Goal: Obtain resource: Obtain resource

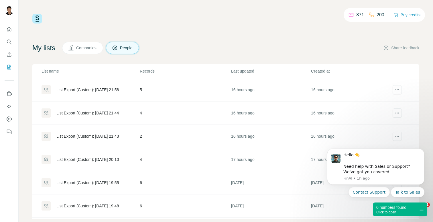
click at [89, 95] on td "List Export (Custom): [DATE] 21:58" at bounding box center [85, 89] width 107 height 23
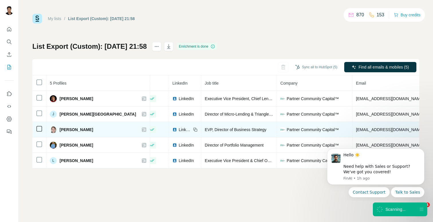
scroll to position [0, 18]
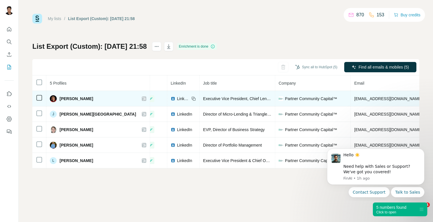
click at [171, 98] on div "LinkedIn" at bounding box center [180, 99] width 19 height 6
click at [191, 99] on icon at bounding box center [193, 98] width 5 height 5
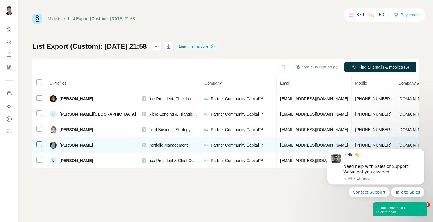
scroll to position [0, 129]
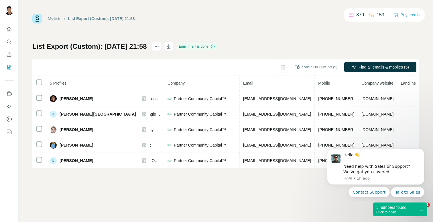
click at [406, 208] on div "5 numbers found" at bounding box center [391, 207] width 30 height 6
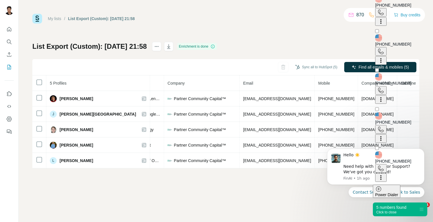
click at [384, 16] on icon at bounding box center [380, 12] width 7 height 7
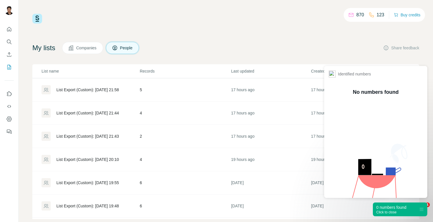
click at [386, 211] on div "Click to close" at bounding box center [391, 212] width 30 height 4
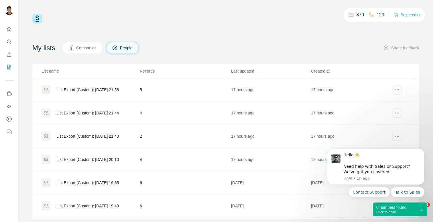
click at [96, 109] on div "List Export (Custom): 24/09/2025 21:44" at bounding box center [91, 112] width 98 height 9
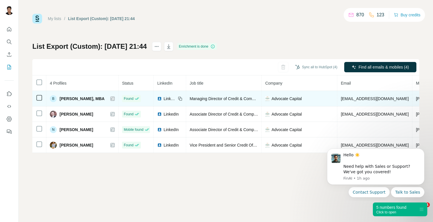
click at [182, 98] on icon at bounding box center [180, 98] width 5 height 5
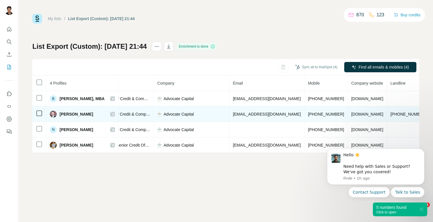
scroll to position [0, 149]
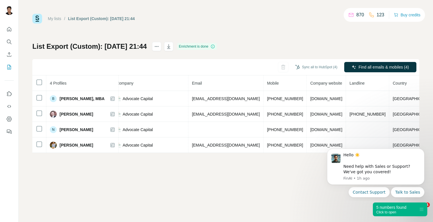
click at [385, 206] on div "5 numbers found" at bounding box center [391, 207] width 30 height 6
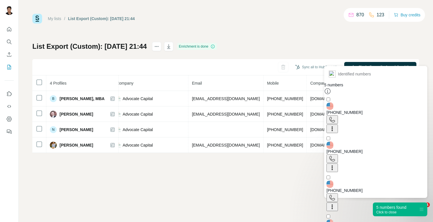
click at [335, 116] on icon at bounding box center [332, 119] width 7 height 7
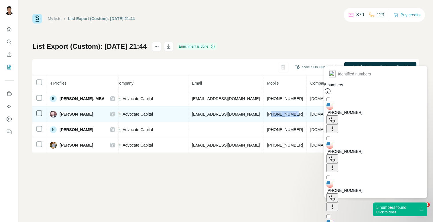
drag, startPoint x: 297, startPoint y: 114, endPoint x: 271, endPoint y: 116, distance: 25.8
click at [271, 116] on td "+19034679090" at bounding box center [284, 113] width 43 height 15
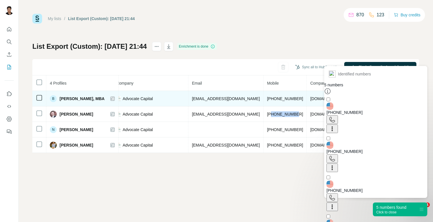
copy span "9034679090"
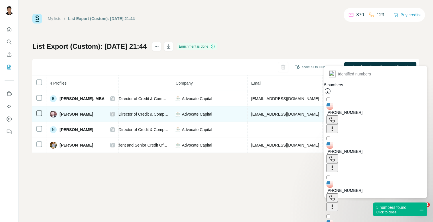
scroll to position [0, 30]
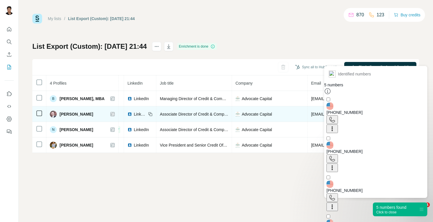
click at [152, 115] on icon at bounding box center [150, 114] width 5 height 5
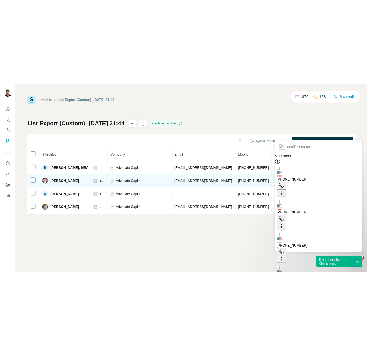
scroll to position [0, 149]
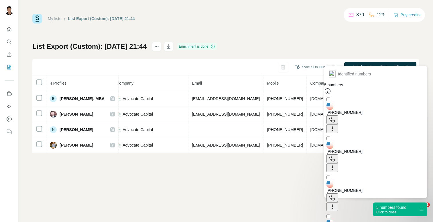
click at [335, 155] on icon at bounding box center [332, 158] width 7 height 7
